Goal: Task Accomplishment & Management: Use online tool/utility

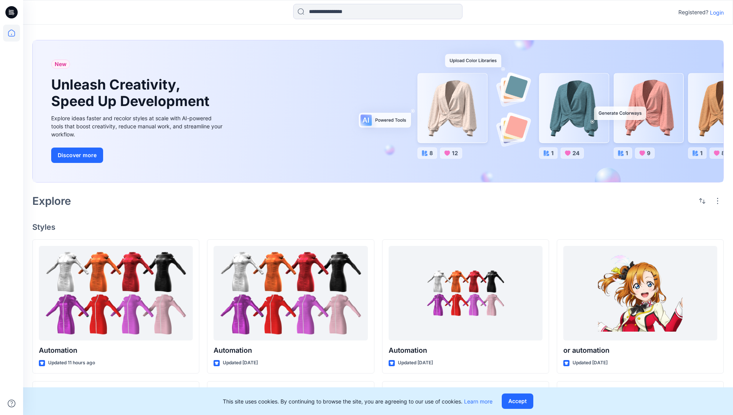
click at [715, 12] on p "Login" at bounding box center [717, 12] width 14 height 8
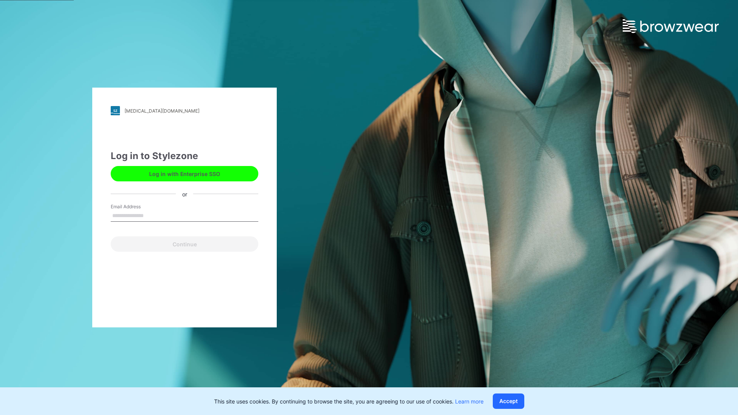
click at [152, 215] on input "Email Address" at bounding box center [185, 216] width 148 height 12
type input "**********"
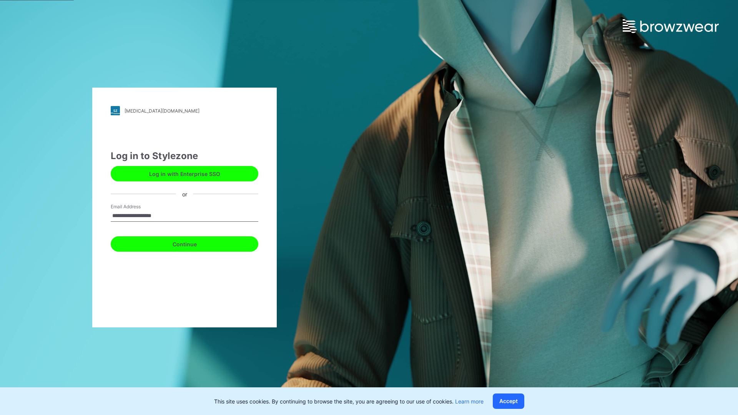
click at [193, 243] on button "Continue" at bounding box center [185, 244] width 148 height 15
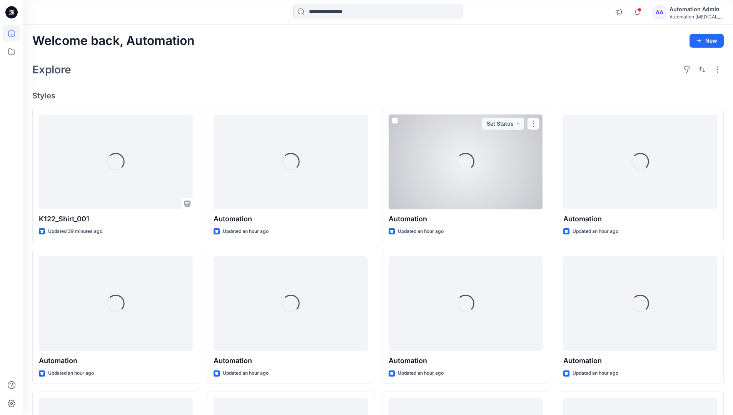
click at [15, 33] on icon at bounding box center [11, 33] width 7 height 7
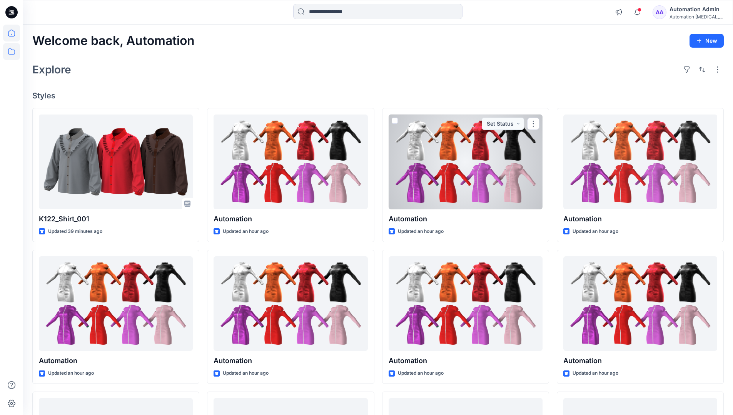
click at [14, 52] on icon at bounding box center [11, 51] width 17 height 17
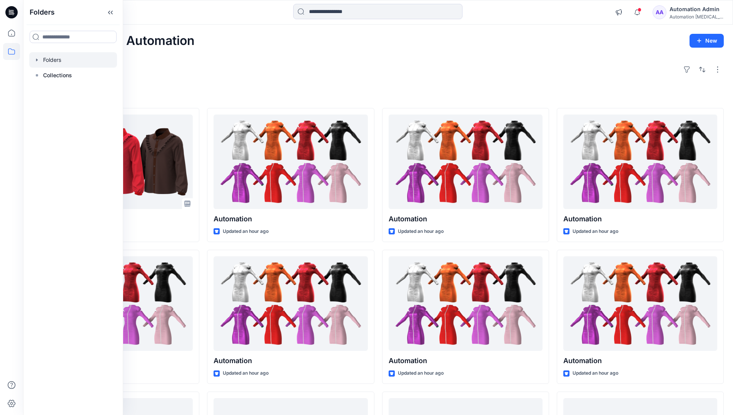
click at [82, 61] on div at bounding box center [73, 59] width 88 height 15
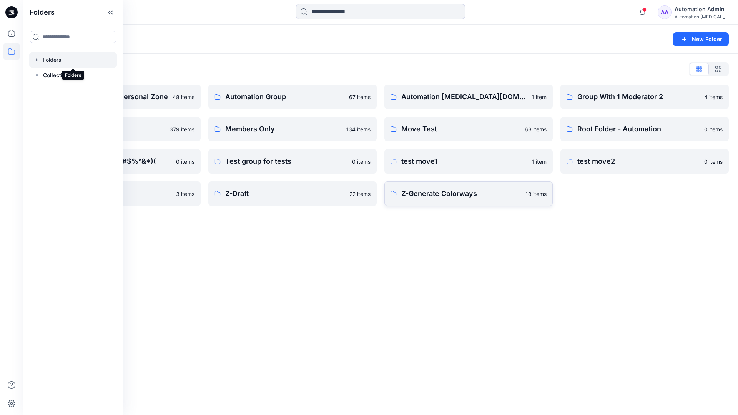
click at [490, 193] on p "Z-Generate Colorways" at bounding box center [461, 193] width 120 height 11
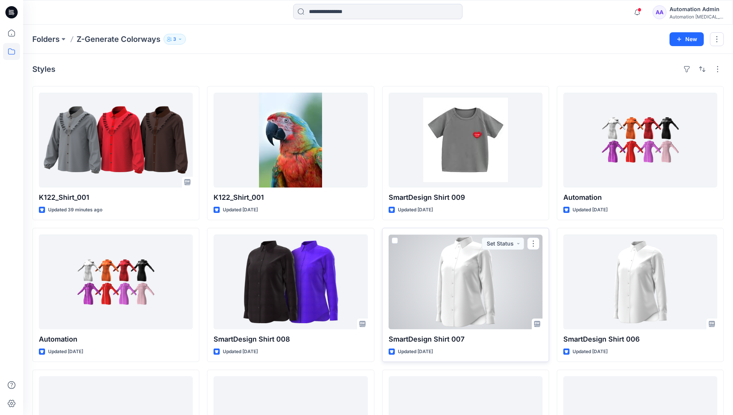
click at [396, 240] on span at bounding box center [394, 241] width 6 height 6
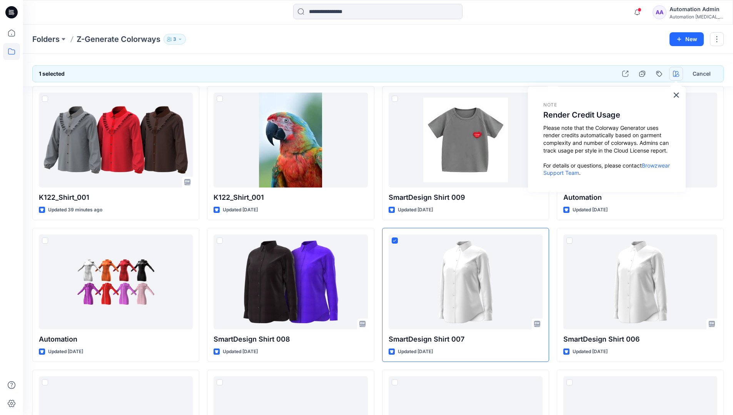
click at [675, 74] on icon "button" at bounding box center [676, 74] width 6 height 6
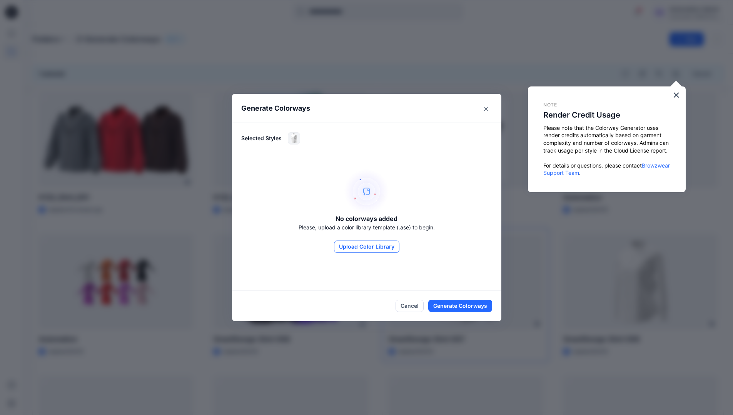
click at [378, 246] on button "Upload Color Library" at bounding box center [366, 247] width 65 height 12
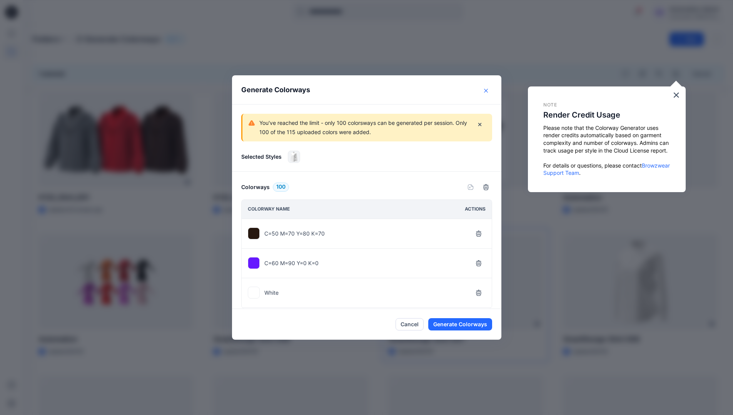
click at [488, 91] on icon "Close" at bounding box center [486, 91] width 4 height 4
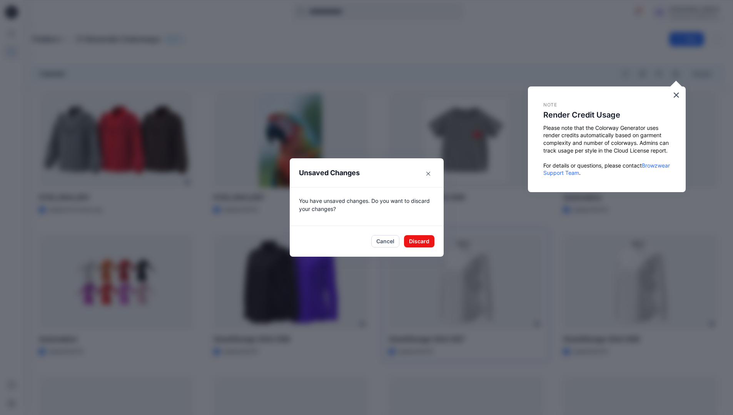
click at [425, 248] on footer "Cancel Discard" at bounding box center [367, 241] width 154 height 31
click at [430, 240] on button "Discard" at bounding box center [419, 241] width 30 height 12
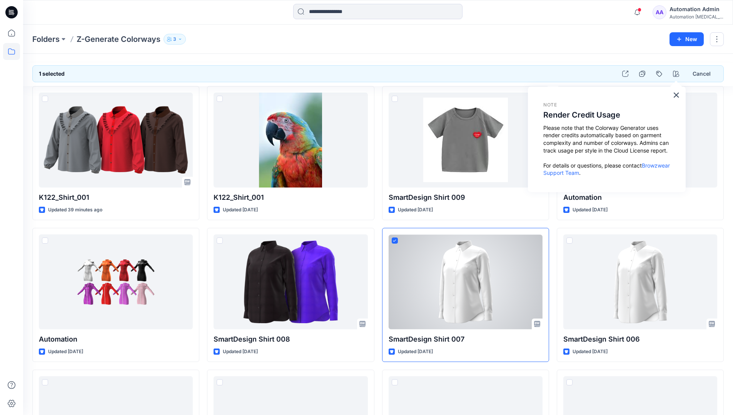
click at [703, 12] on div "Automation Admin" at bounding box center [696, 9] width 54 height 9
